Goal: Task Accomplishment & Management: Manage account settings

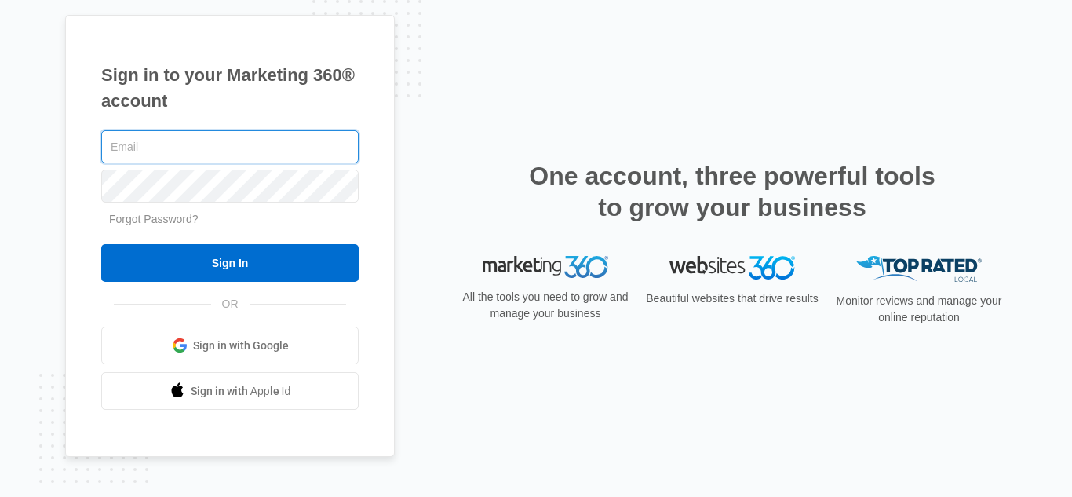
type input "[EMAIL_ADDRESS][DOMAIN_NAME]"
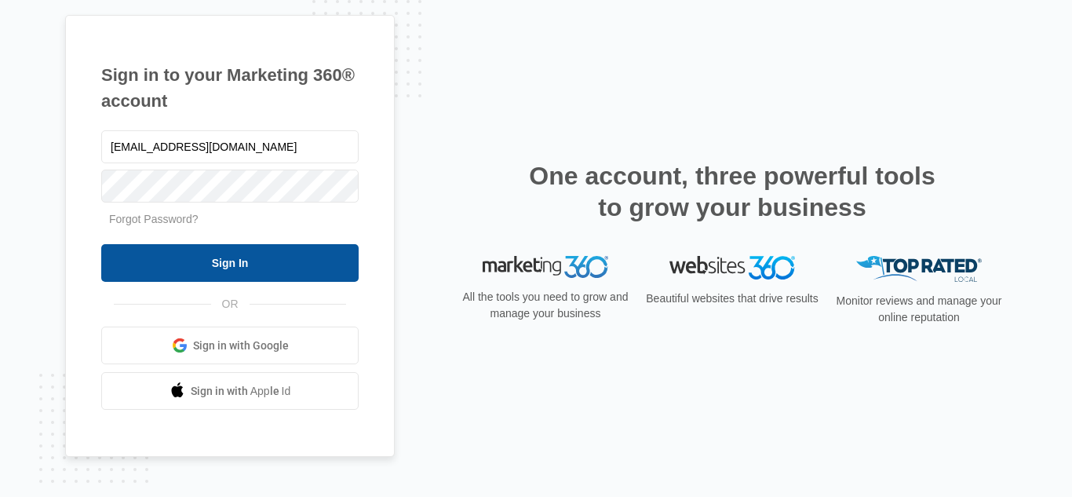
click at [234, 262] on input "Sign In" at bounding box center [229, 263] width 257 height 38
